Goal: Task Accomplishment & Management: Use online tool/utility

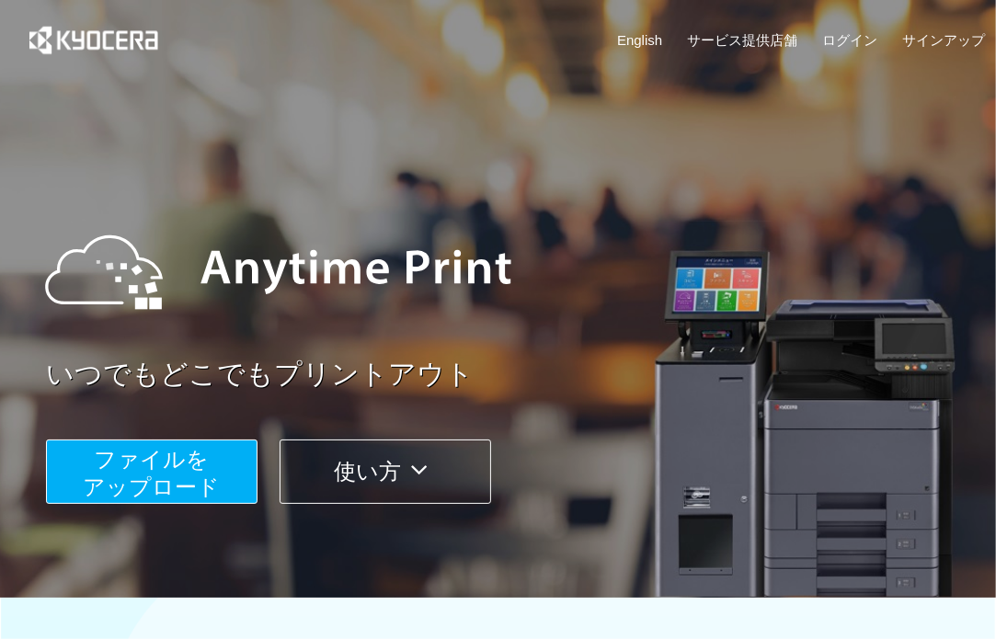
click at [203, 480] on span "ファイルを ​​アップロード" at bounding box center [152, 473] width 137 height 52
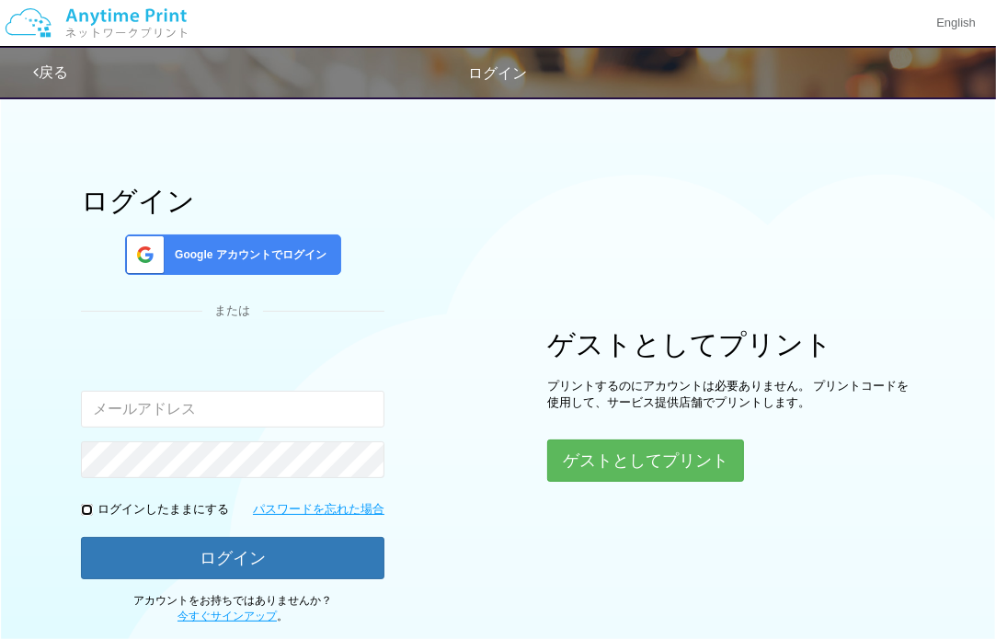
click at [81, 511] on input "checkbox" at bounding box center [87, 510] width 12 height 12
checkbox input "true"
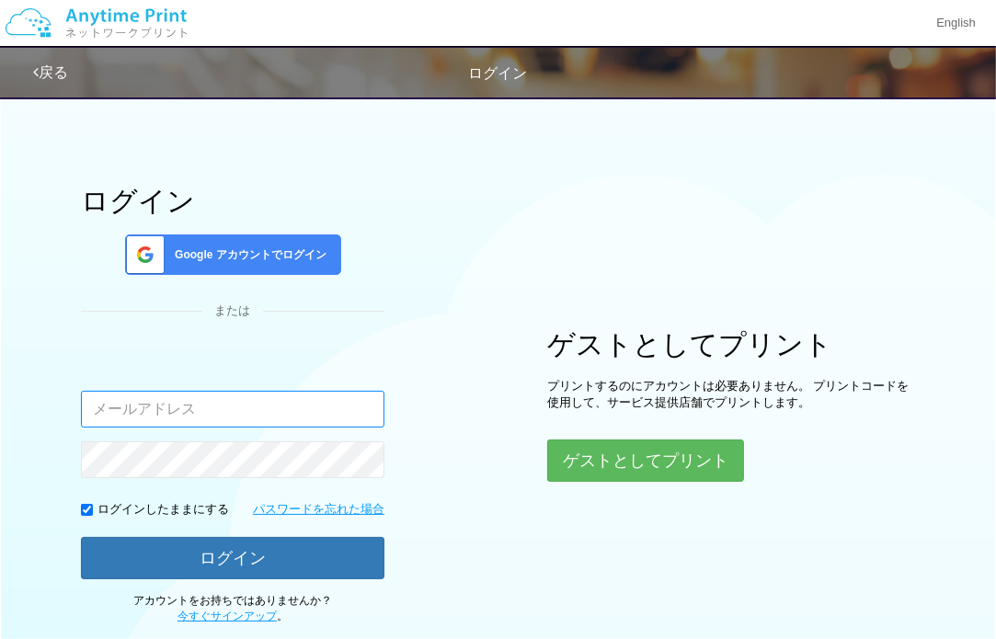
click at [217, 415] on input "email" at bounding box center [233, 409] width 304 height 37
type input "[PERSON_NAME][EMAIL_ADDRESS][DOMAIN_NAME]"
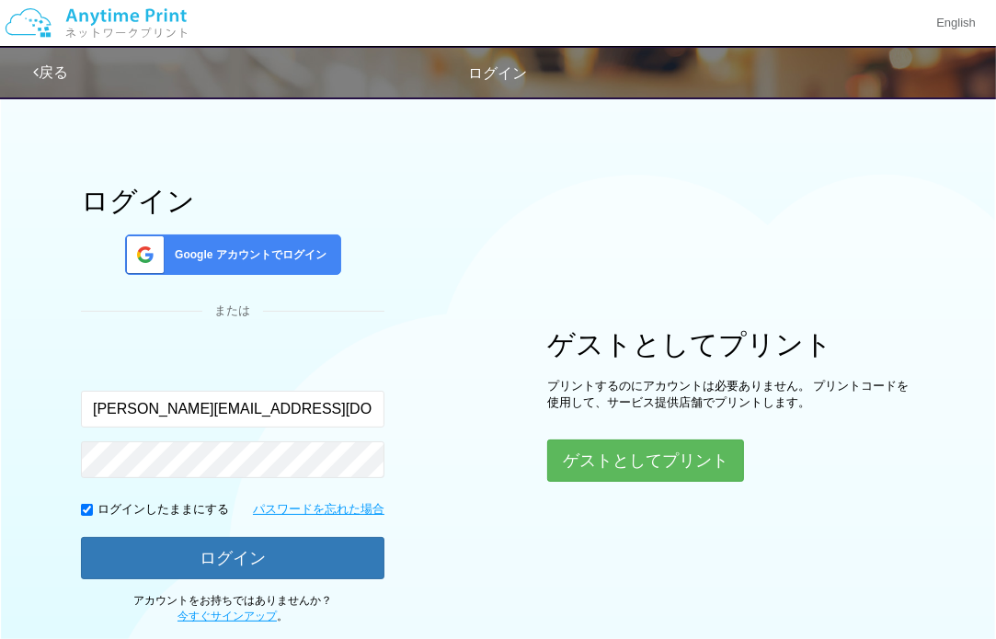
click at [247, 254] on span "Google アカウントでログイン" at bounding box center [246, 255] width 159 height 16
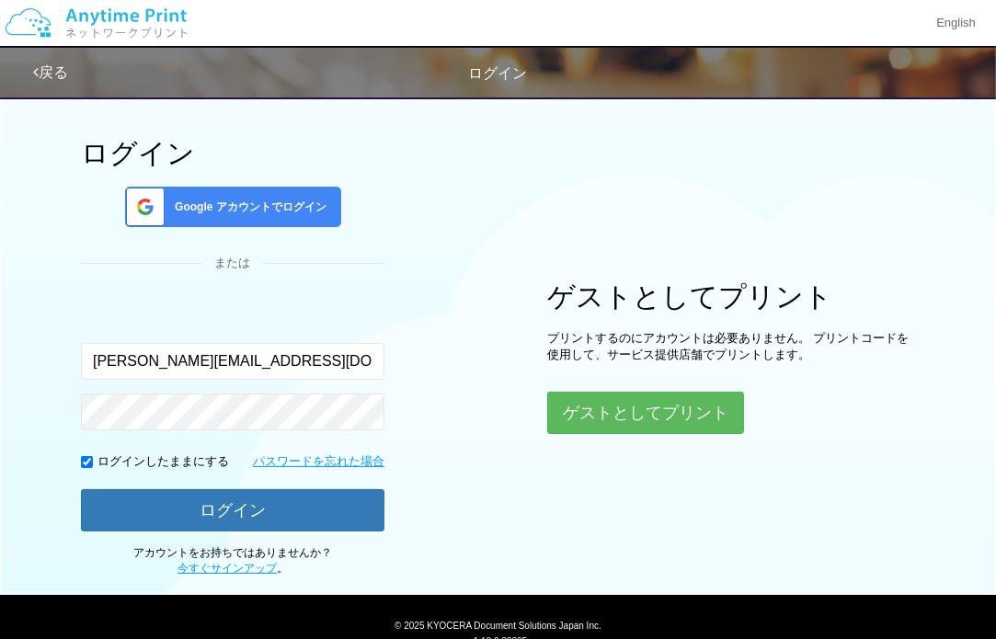
scroll to position [92, 0]
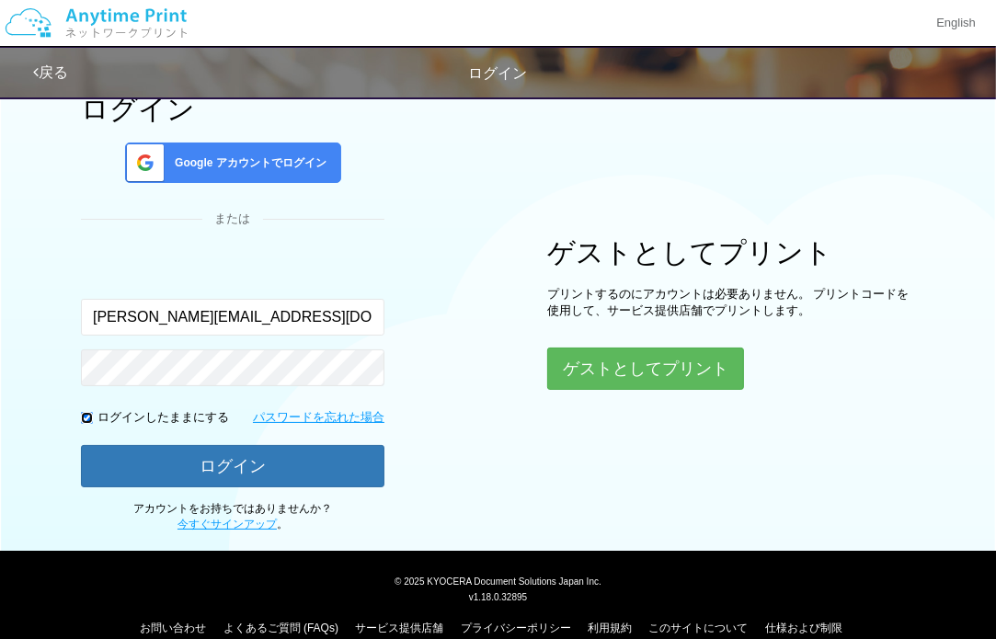
click at [81, 421] on input "checkbox" at bounding box center [87, 418] width 12 height 12
checkbox input "false"
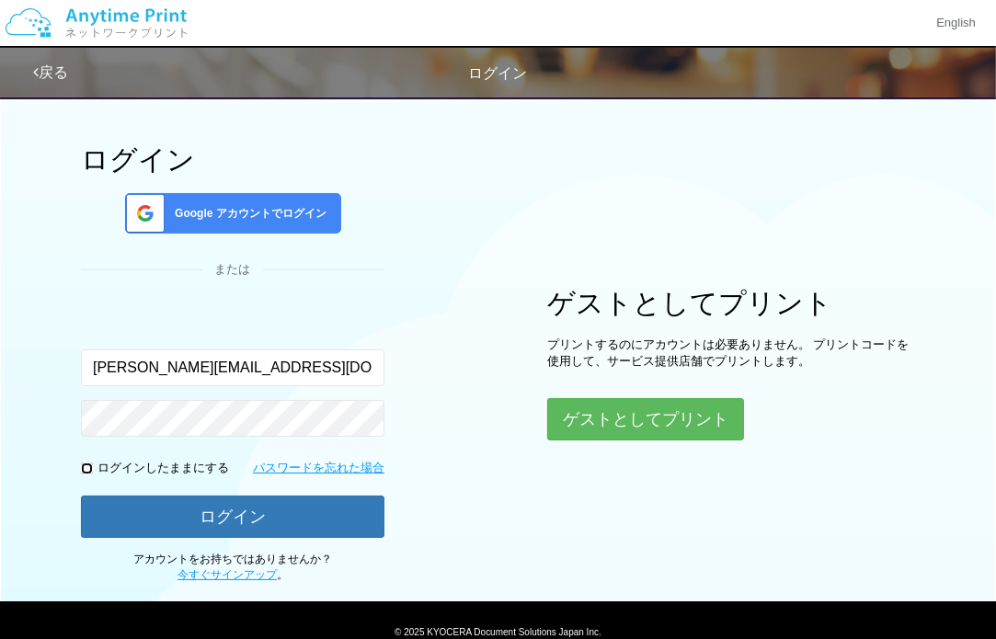
scroll to position [0, 0]
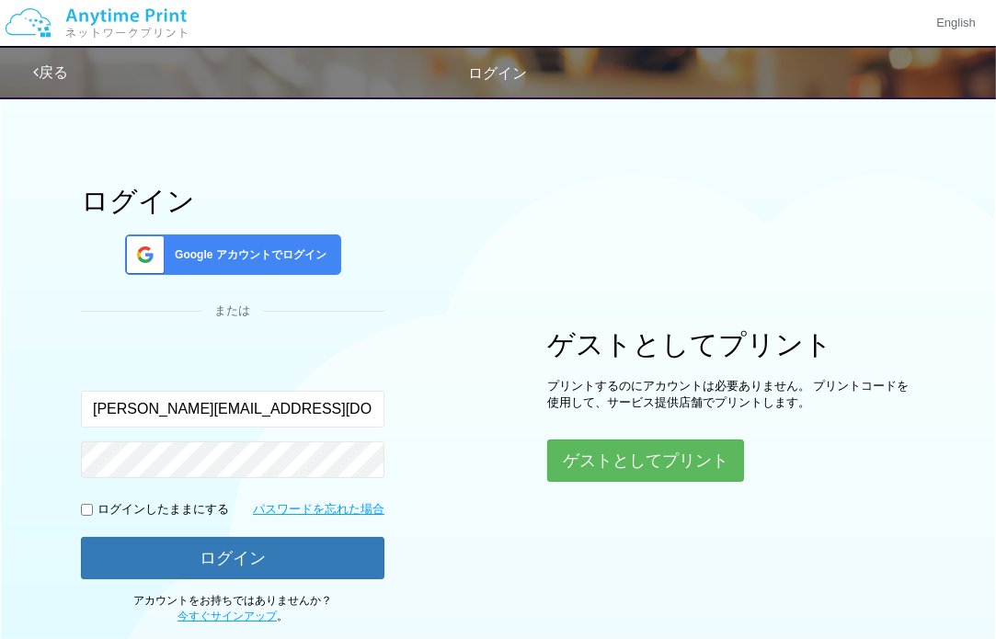
click at [297, 251] on span "Google アカウントでログイン" at bounding box center [246, 255] width 159 height 16
click at [132, 235] on div "Google アカウントでログイン" at bounding box center [233, 255] width 216 height 40
click at [269, 411] on input "[PERSON_NAME][EMAIL_ADDRESS][DOMAIN_NAME]" at bounding box center [233, 409] width 304 height 37
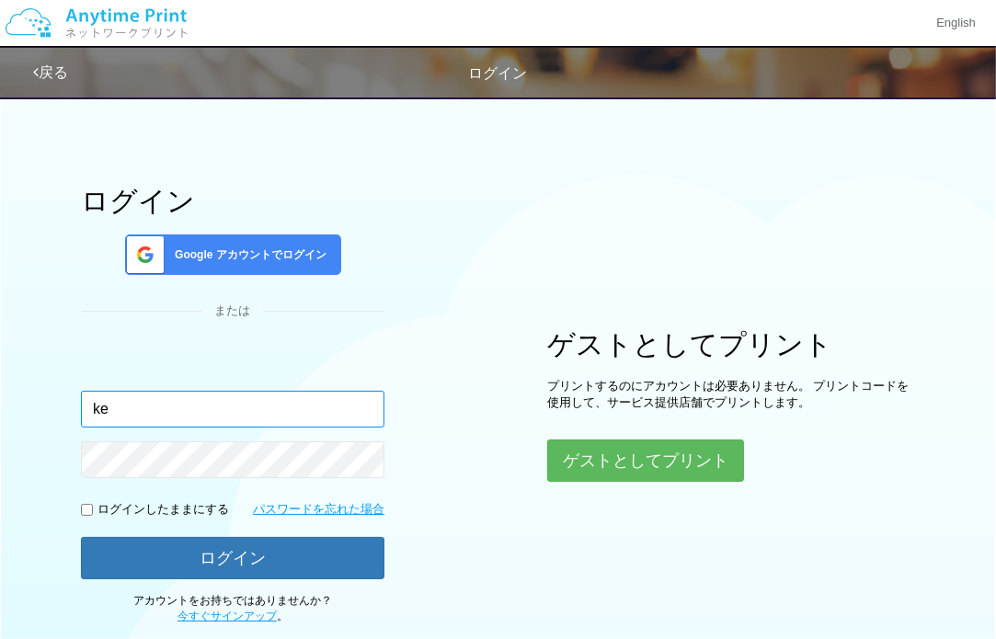
type input "k"
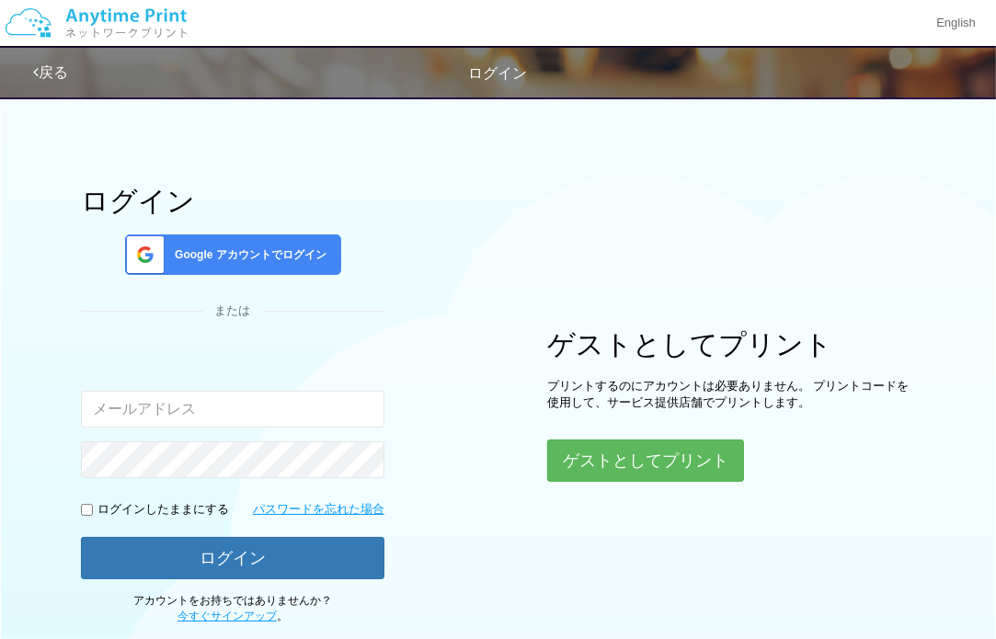
click at [155, 247] on span at bounding box center [142, 255] width 46 height 39
click at [301, 264] on div "Google アカウントでログイン" at bounding box center [233, 255] width 216 height 40
click at [305, 263] on div "Google アカウントでログイン" at bounding box center [233, 255] width 216 height 40
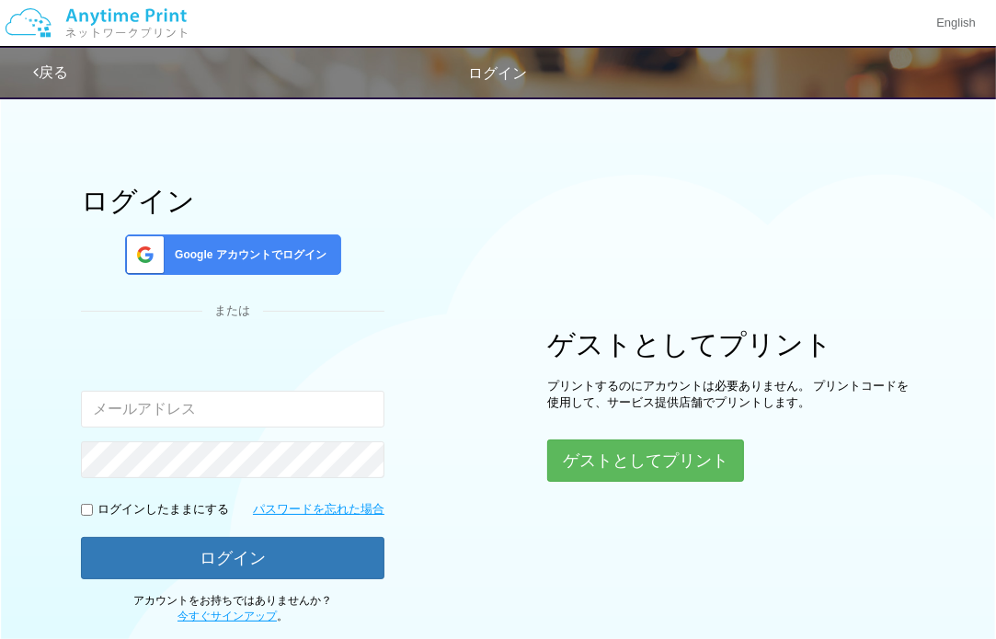
click at [292, 253] on span "Google アカウントでログイン" at bounding box center [246, 255] width 159 height 16
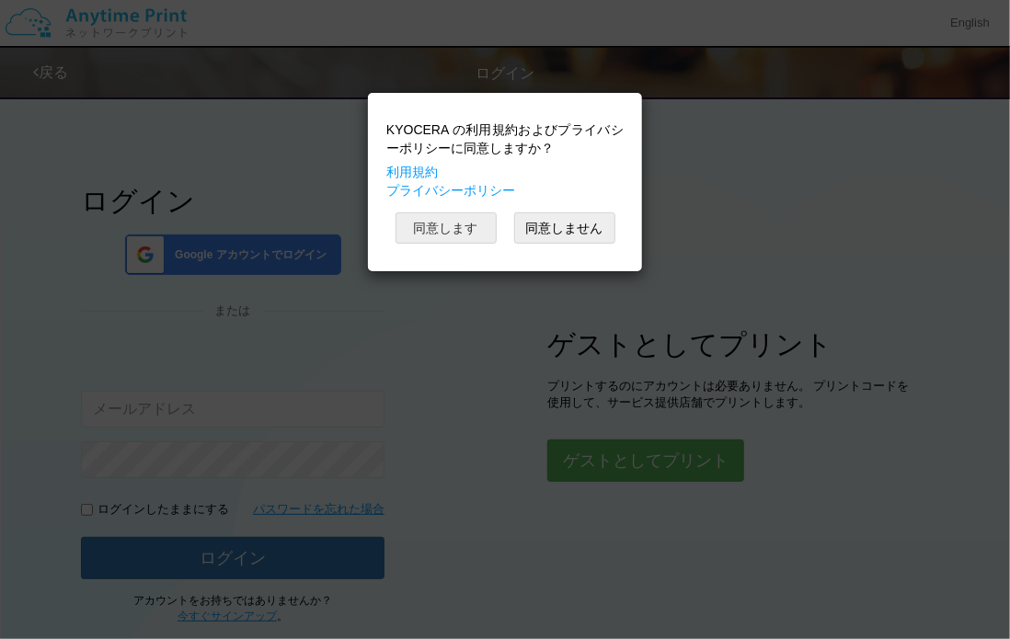
click at [471, 236] on button "同意します" at bounding box center [446, 228] width 101 height 31
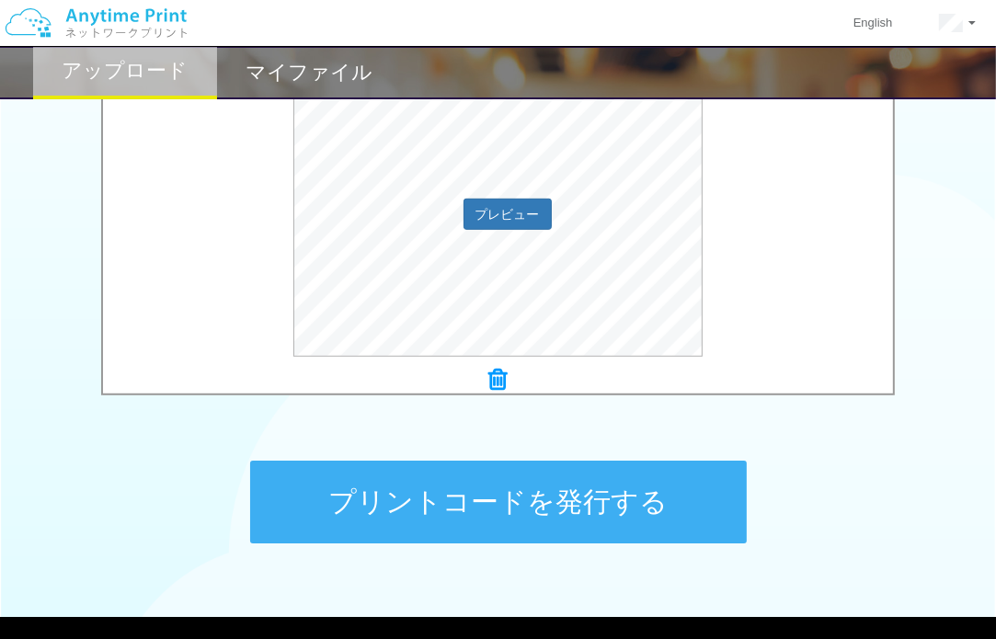
scroll to position [736, 0]
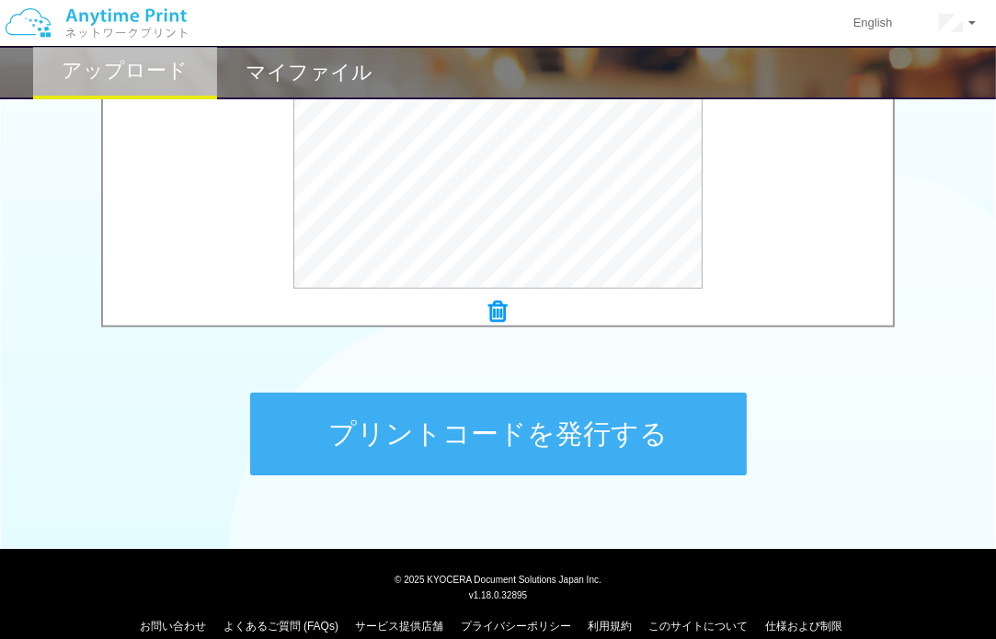
click at [495, 423] on button "プリントコードを発行する" at bounding box center [498, 434] width 497 height 83
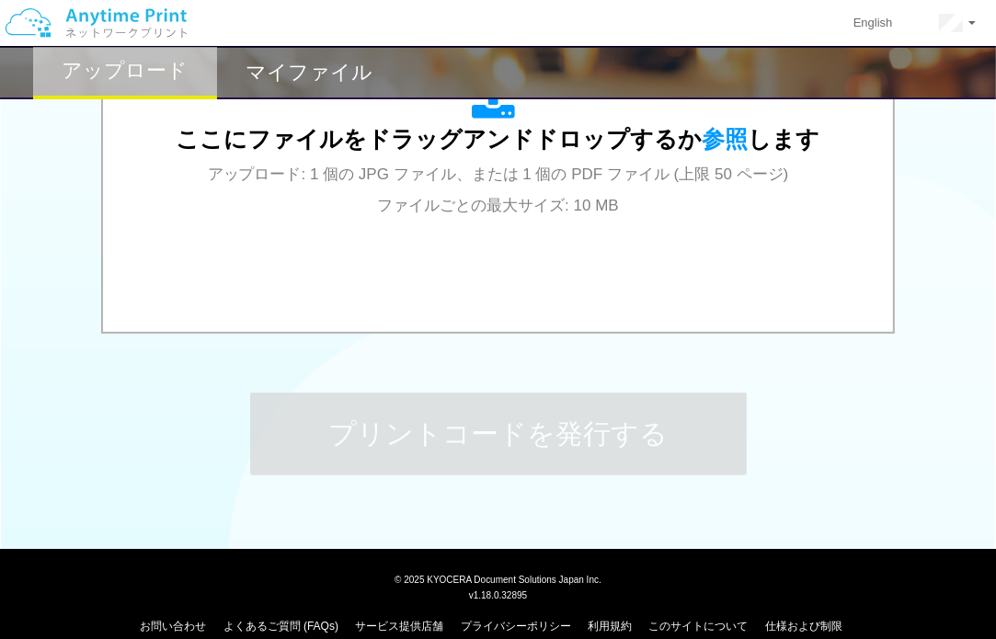
scroll to position [0, 0]
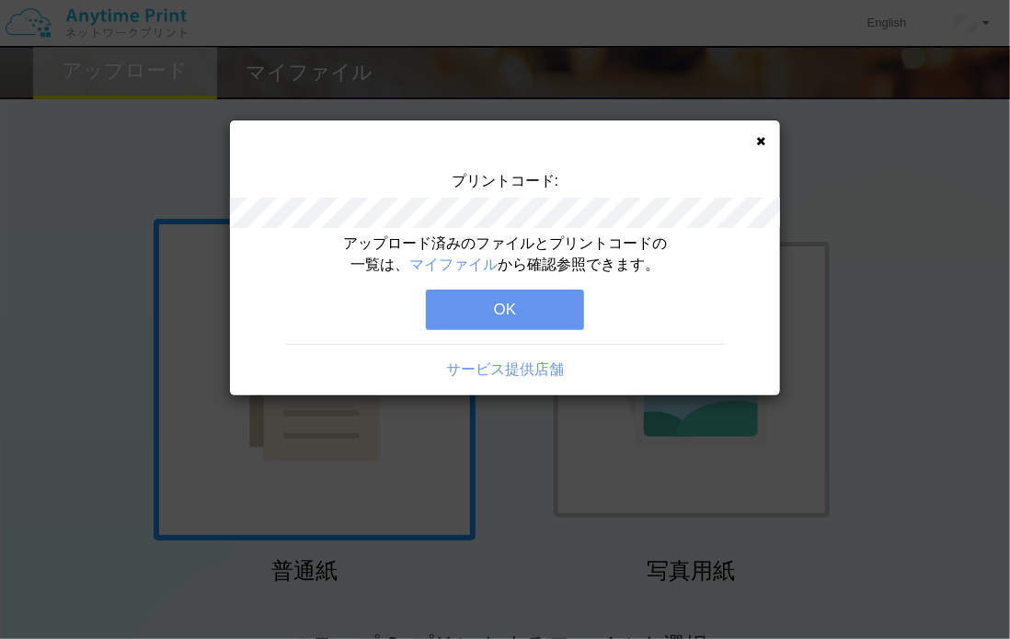
click at [524, 313] on button "OK" at bounding box center [505, 310] width 158 height 40
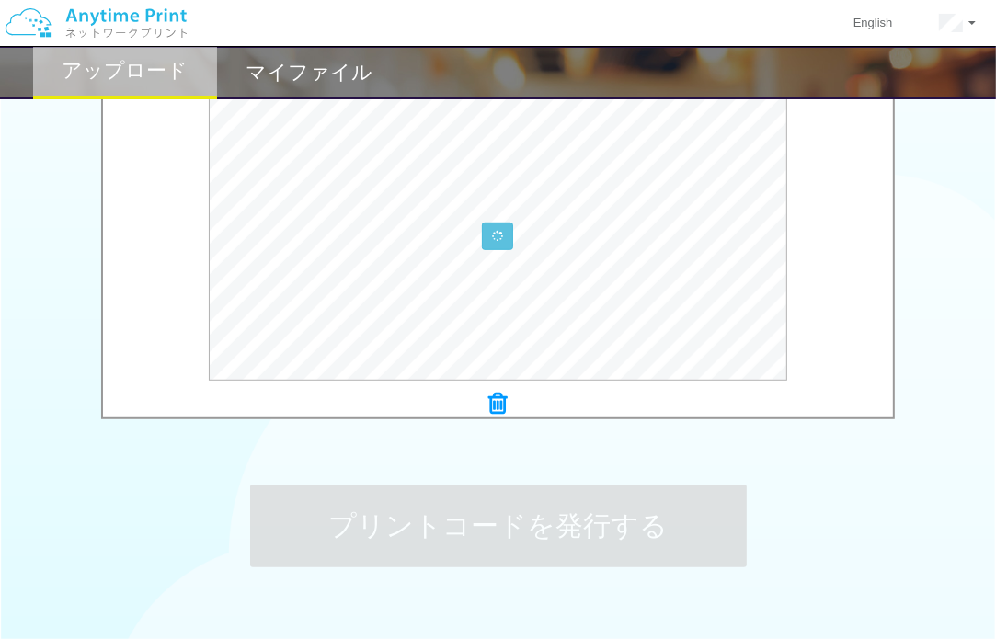
scroll to position [552, 0]
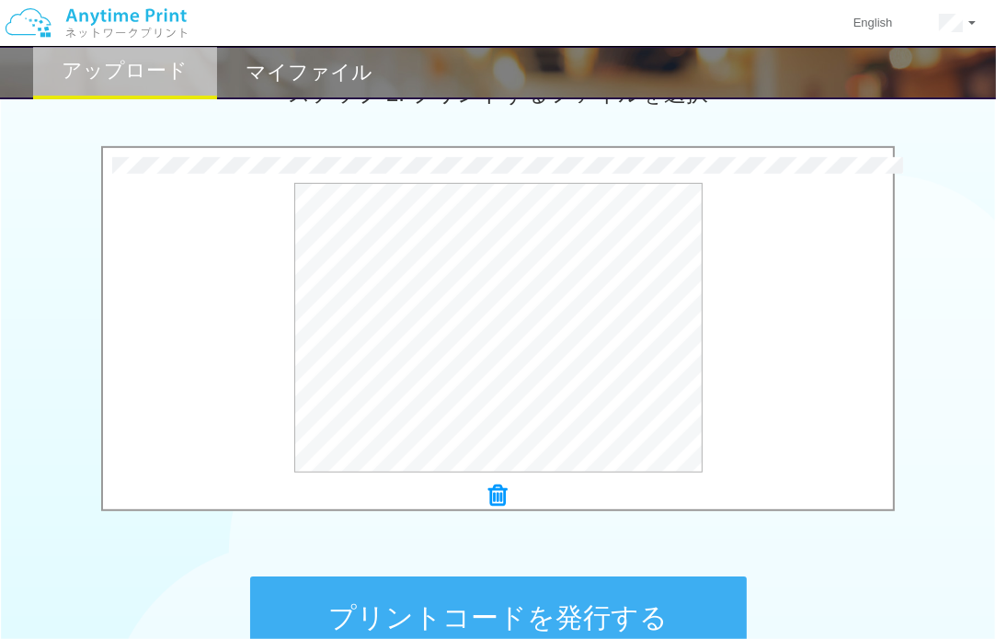
click at [506, 597] on button "プリントコードを発行する" at bounding box center [498, 618] width 497 height 83
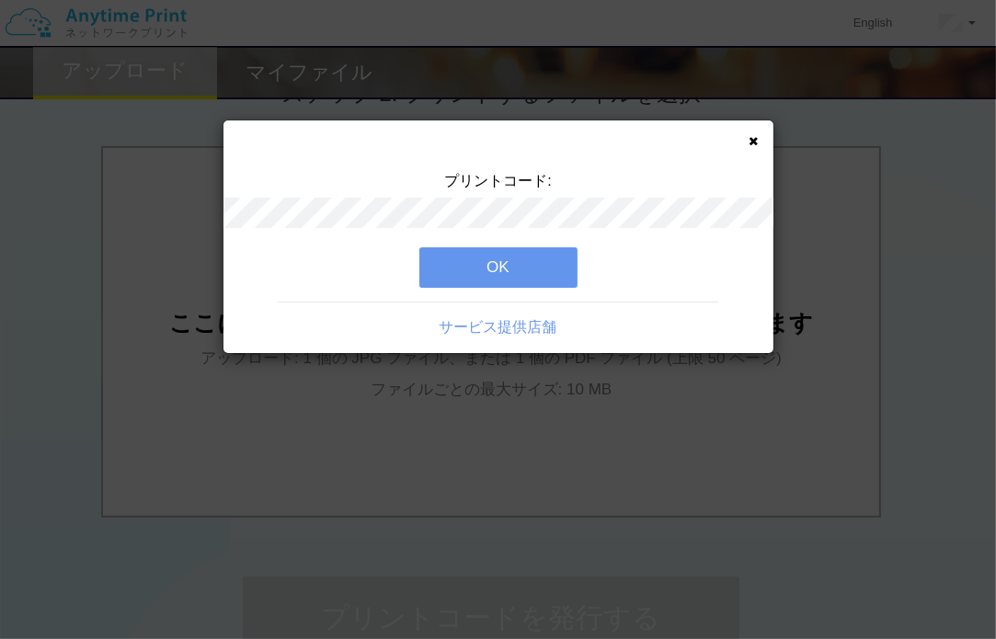
scroll to position [0, 0]
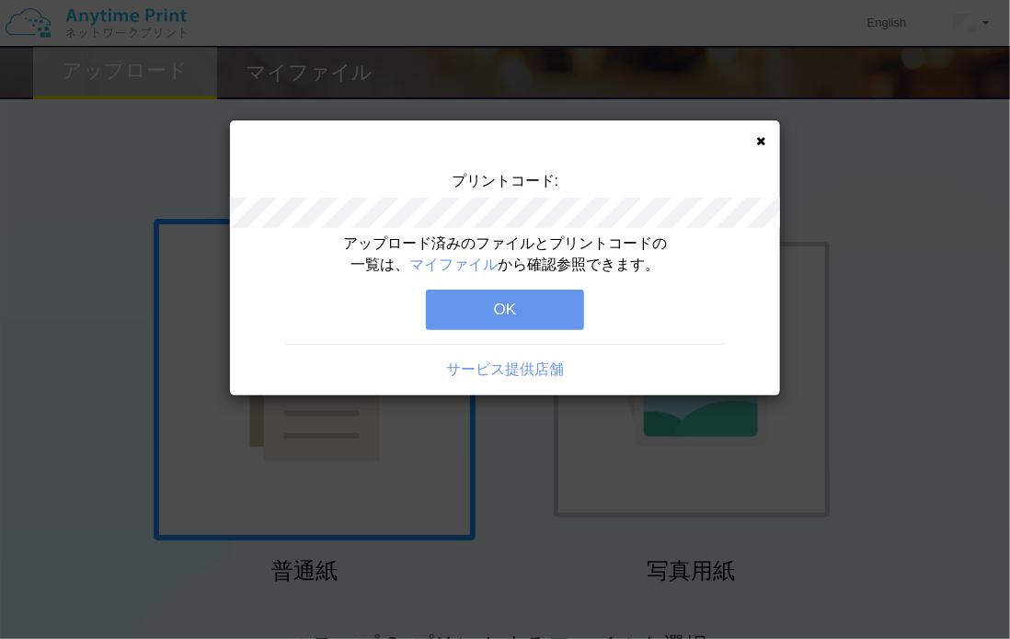
click at [537, 312] on button "OK" at bounding box center [505, 310] width 158 height 40
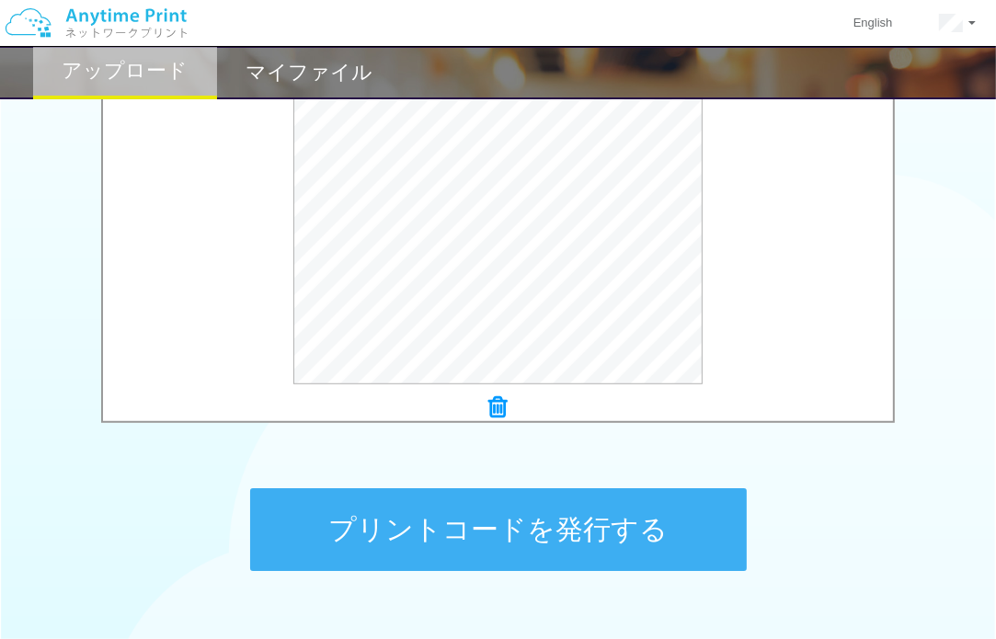
scroll to position [644, 0]
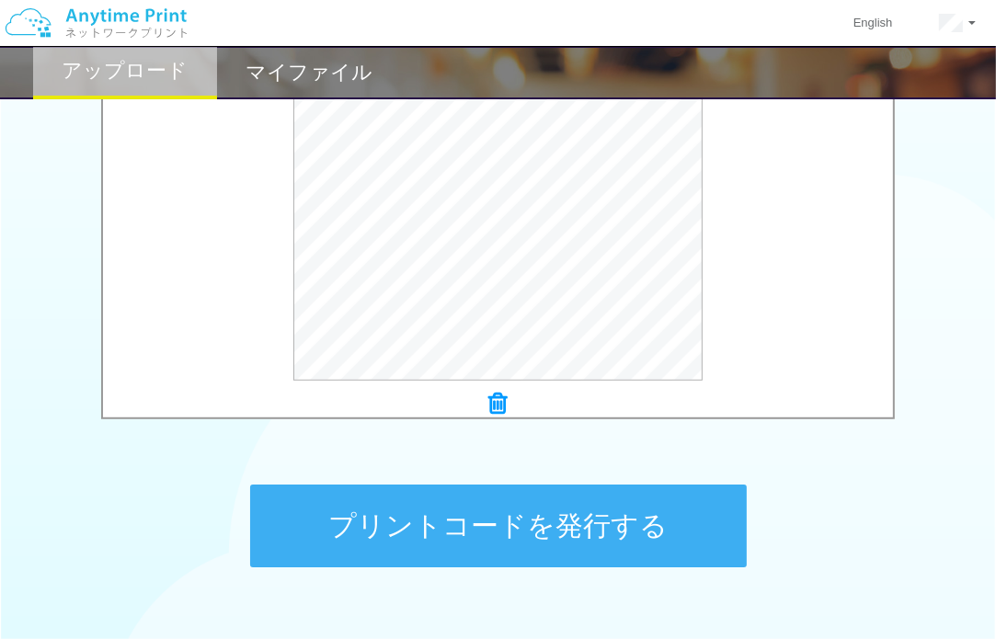
click at [512, 525] on button "プリントコードを発行する" at bounding box center [498, 526] width 497 height 83
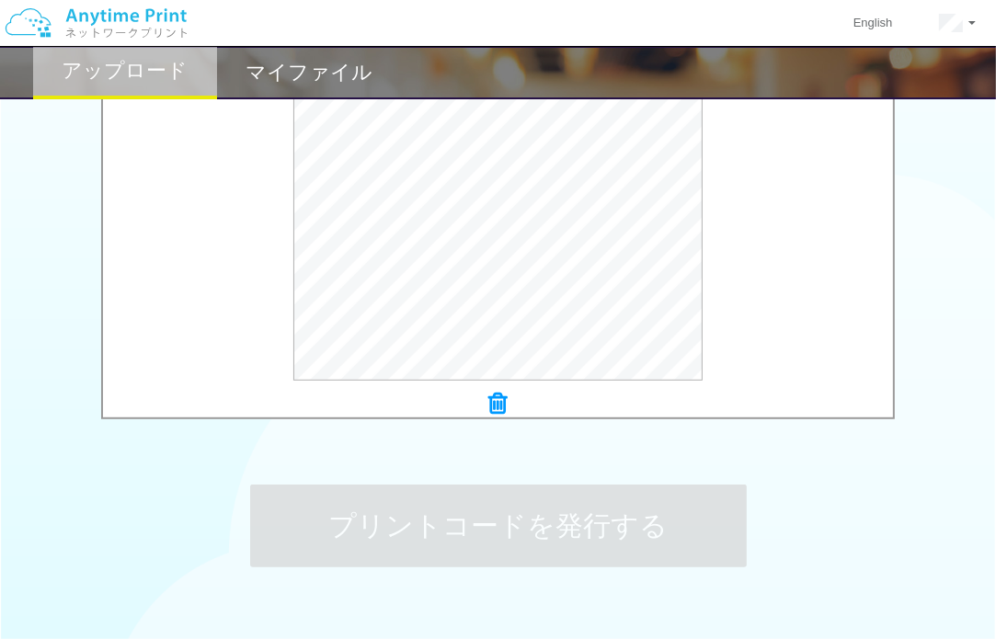
scroll to position [0, 0]
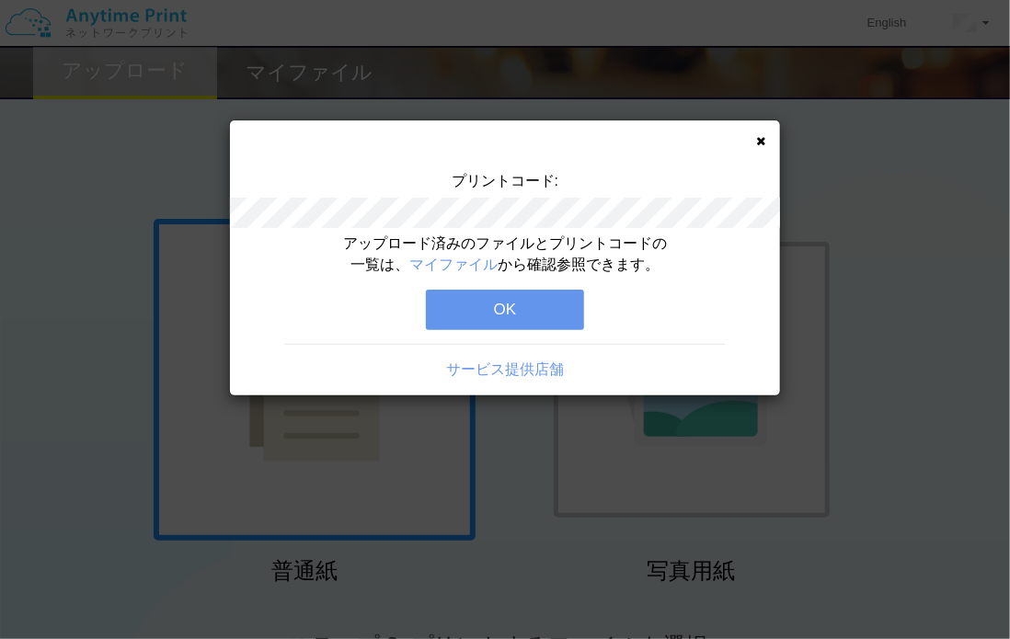
click at [526, 290] on button "OK" at bounding box center [505, 310] width 158 height 40
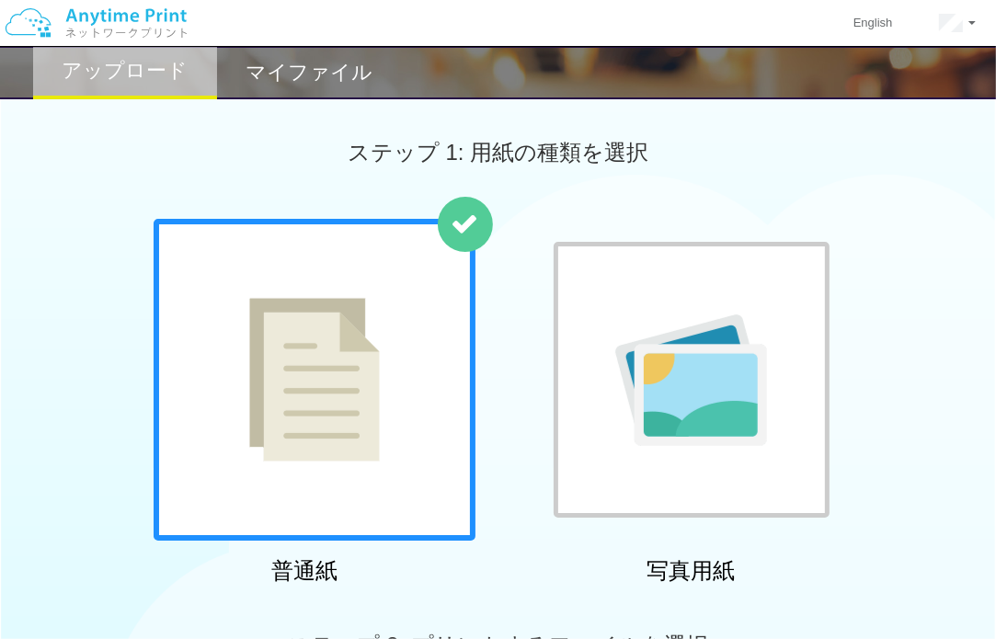
click at [332, 64] on h2 "マイファイル" at bounding box center [309, 73] width 127 height 22
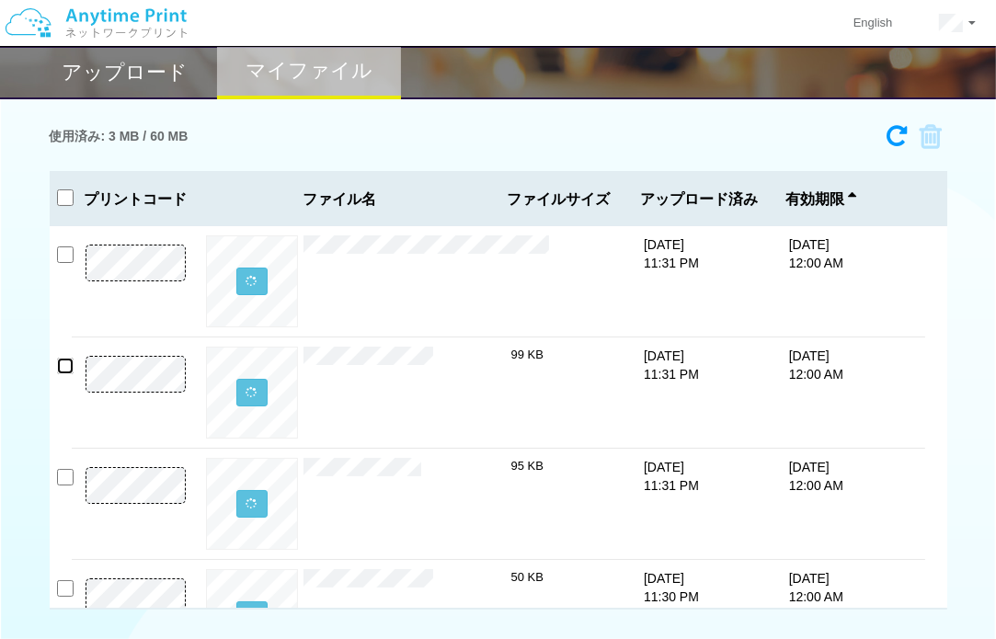
click at [63, 371] on input "checkbox" at bounding box center [65, 366] width 17 height 17
checkbox input "true"
click at [69, 253] on input "checkbox" at bounding box center [65, 255] width 17 height 17
checkbox input "true"
click at [65, 472] on input "checkbox" at bounding box center [65, 477] width 17 height 17
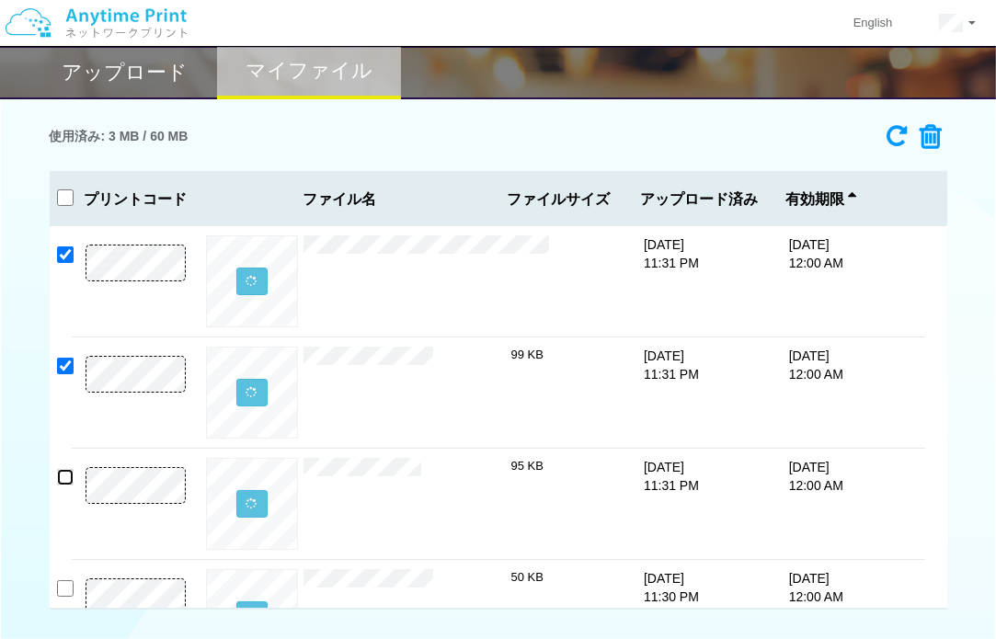
checkbox input "true"
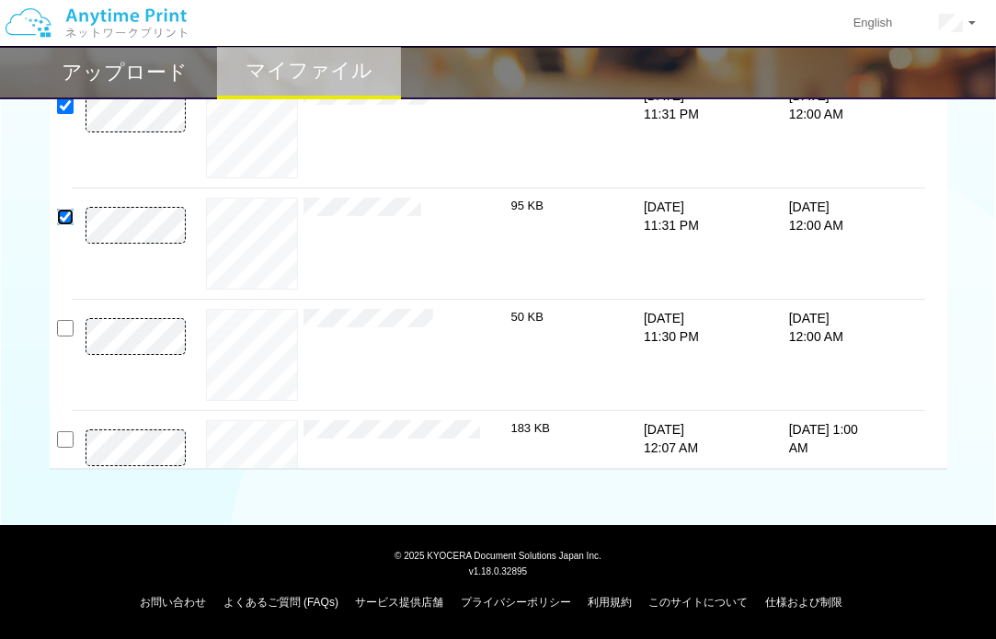
scroll to position [120, 0]
click at [59, 326] on input "checkbox" at bounding box center [65, 329] width 17 height 17
checkbox input "true"
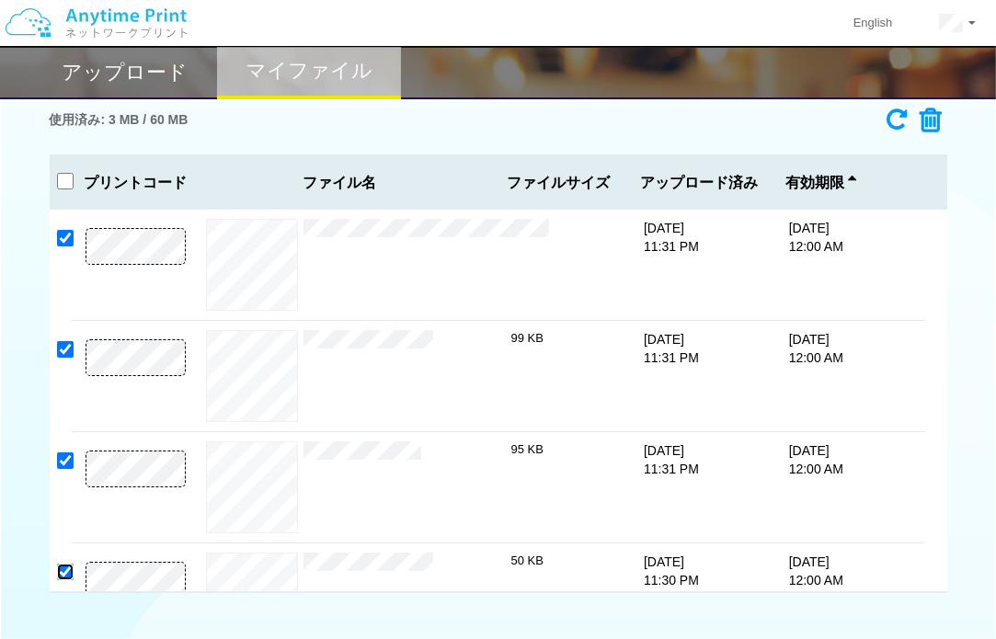
scroll to position [0, 0]
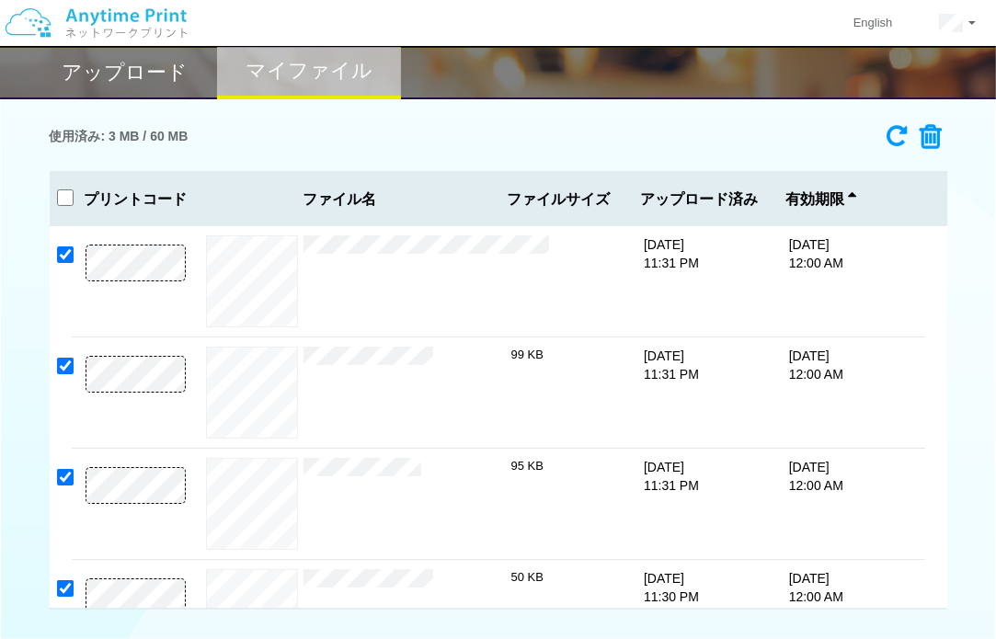
click at [933, 139] on icon at bounding box center [925, 137] width 35 height 28
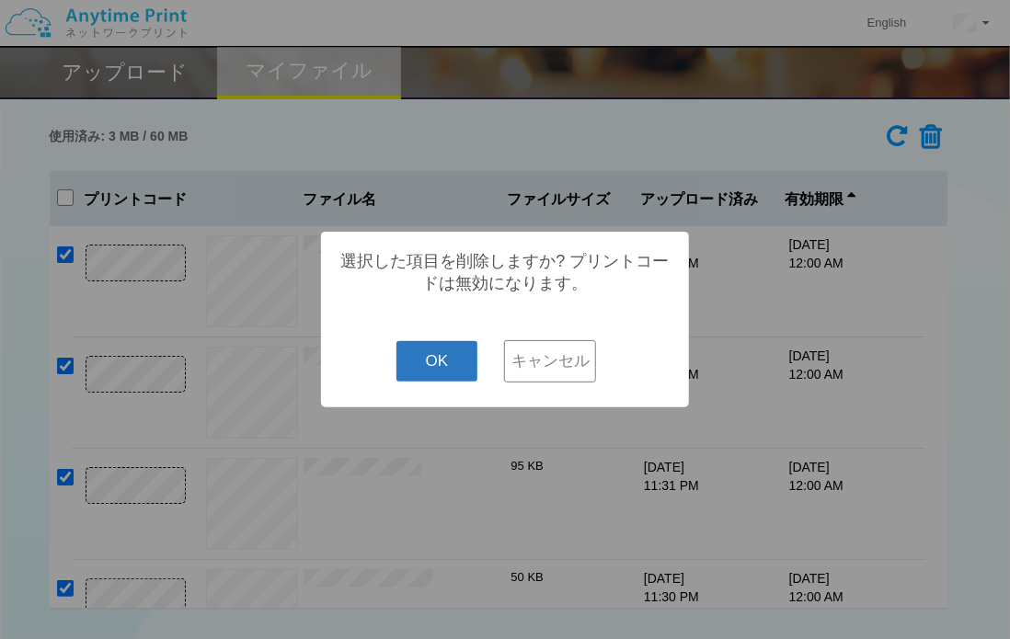
click at [458, 376] on button "OK" at bounding box center [438, 361] width 82 height 40
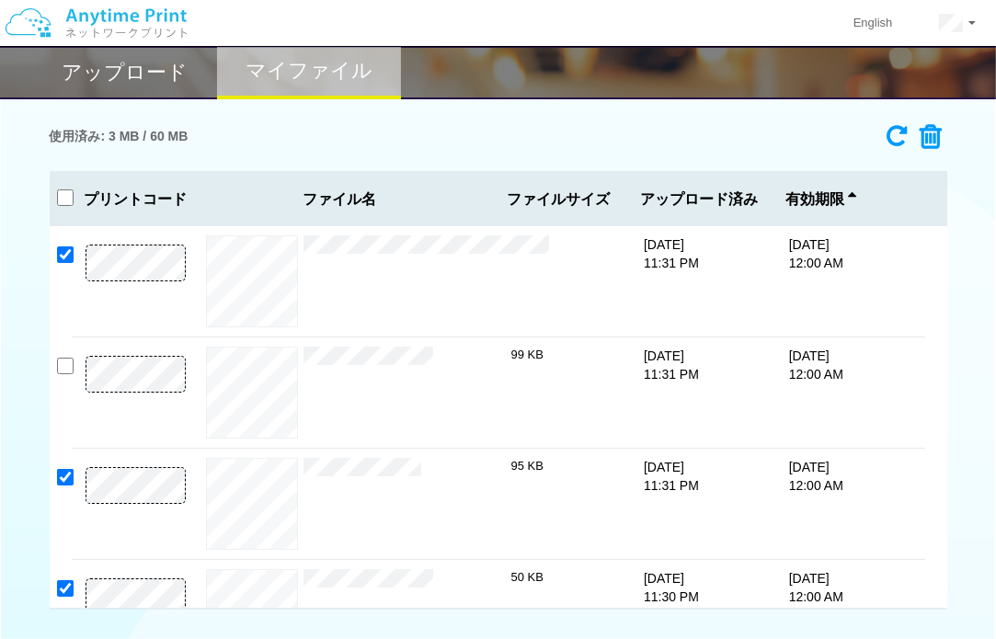
checkbox input "false"
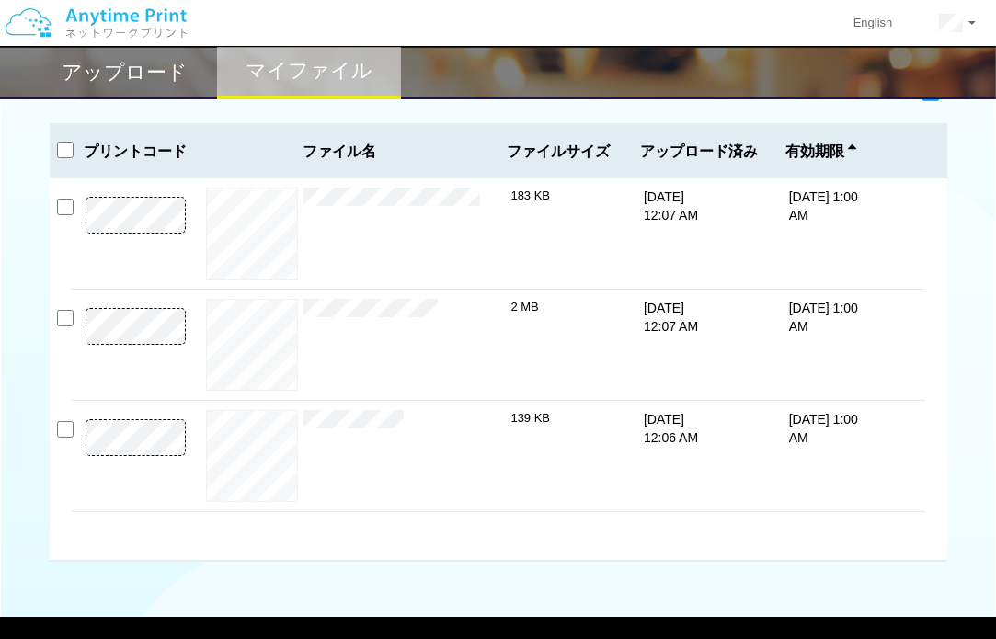
scroll to position [48, 0]
